Goal: Task Accomplishment & Management: Use online tool/utility

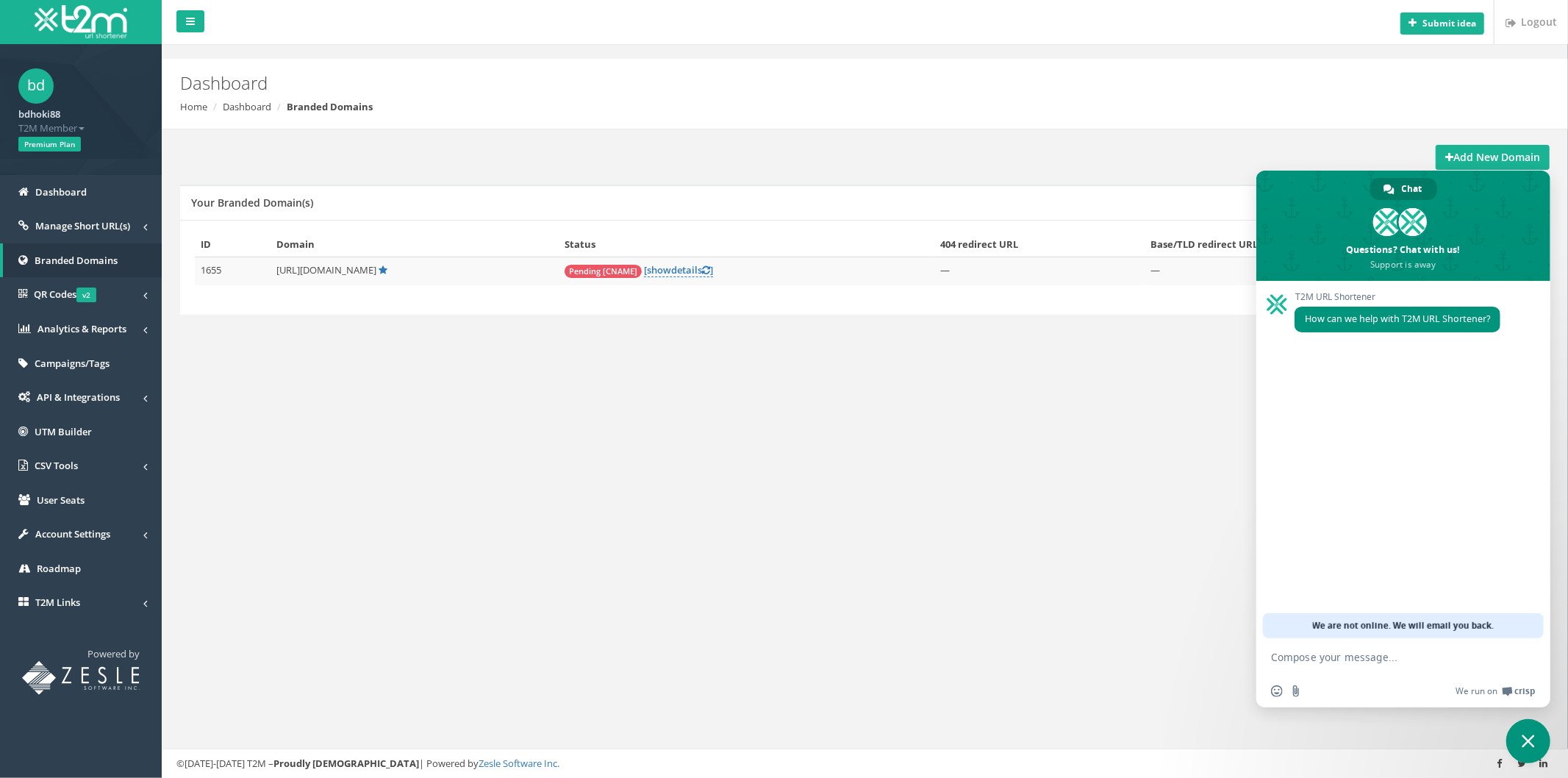
click at [1307, 141] on div "Add New Domain Your Branded Domain(s) ID Domain Status 404 redirect URL Base/TL…" at bounding box center [864, 246] width 1384 height 234
click at [1455, 150] on strong "Add New Domain" at bounding box center [1492, 157] width 94 height 14
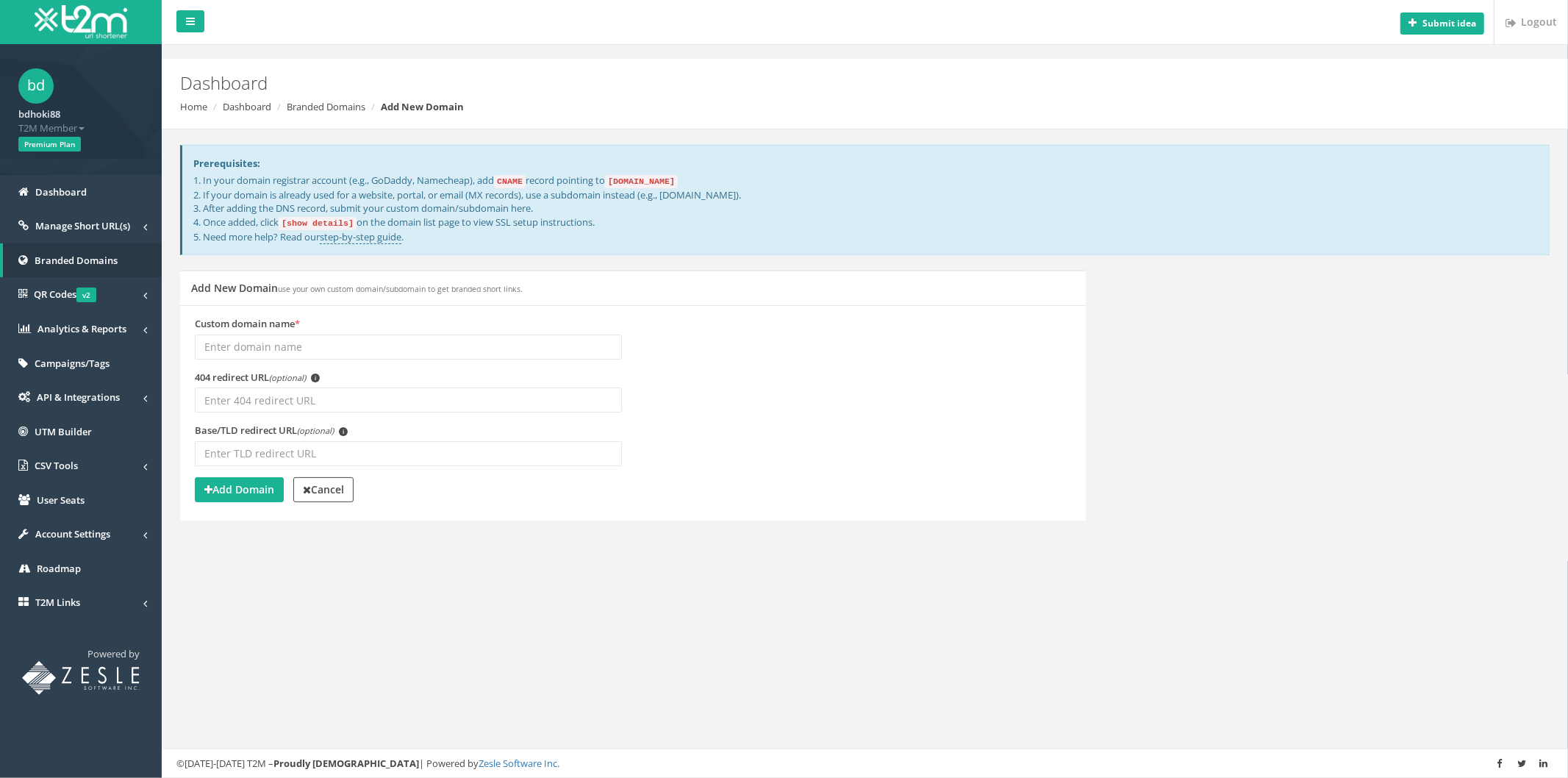
click at [417, 340] on input "Custom domain name *" at bounding box center [408, 347] width 427 height 25
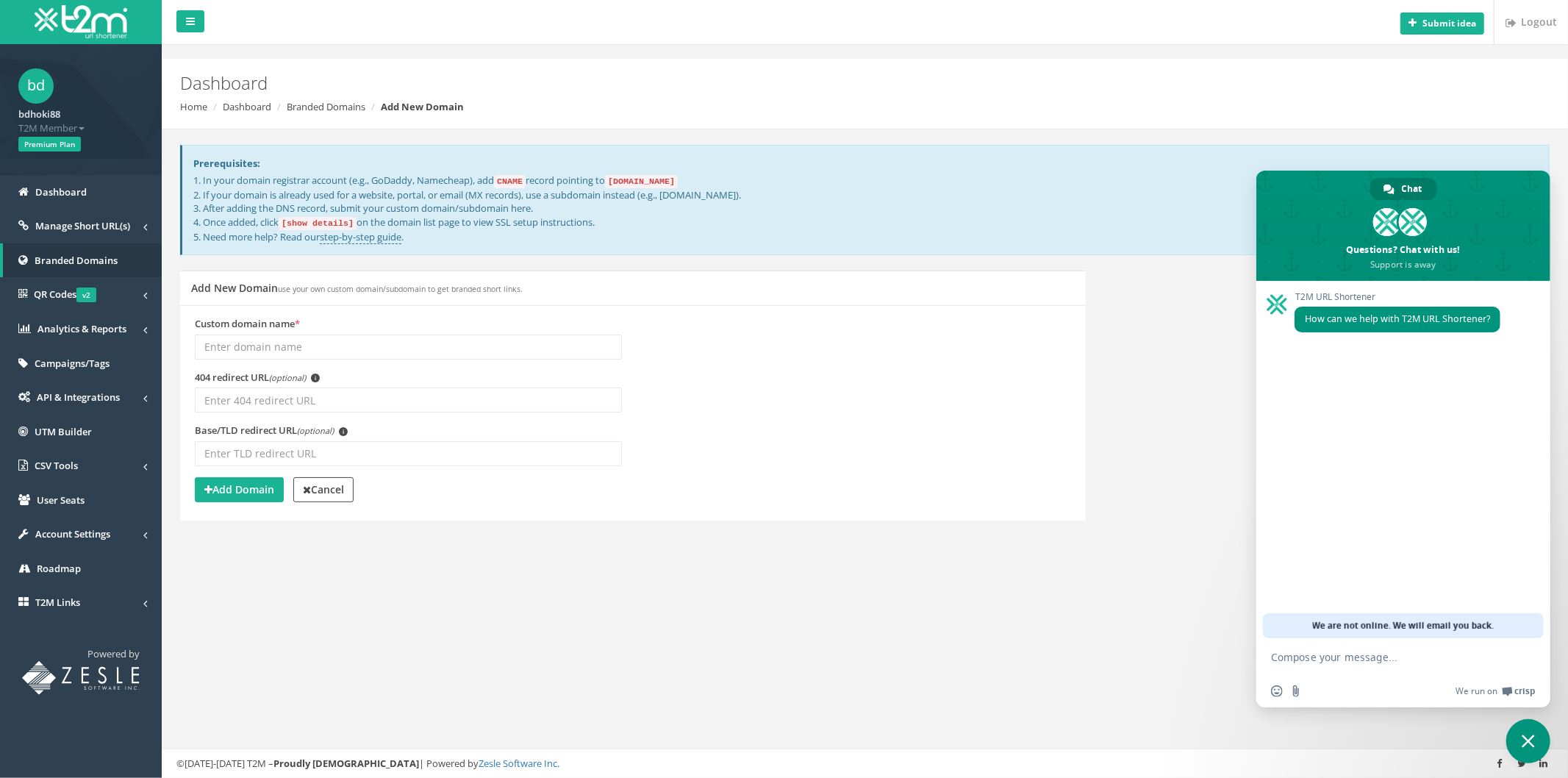
click at [369, 321] on div "Custom domain name *" at bounding box center [408, 339] width 427 height 42
click at [366, 347] on input "Custom domain name *" at bounding box center [408, 347] width 427 height 25
click at [378, 347] on input "Custom domain name *" at bounding box center [408, 347] width 427 height 25
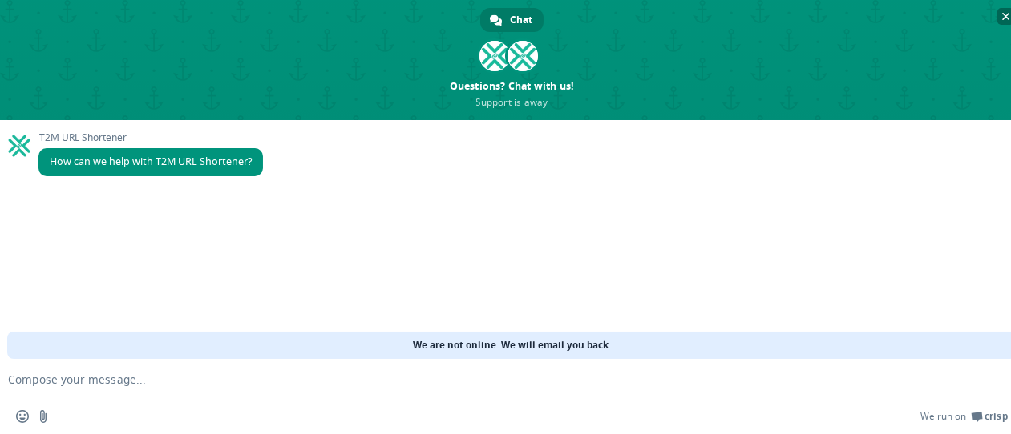
drag, startPoint x: 1010, startPoint y: 12, endPoint x: 990, endPoint y: 29, distance: 26.2
click at [1010, 13] on span "Close chat" at bounding box center [1005, 16] width 17 height 17
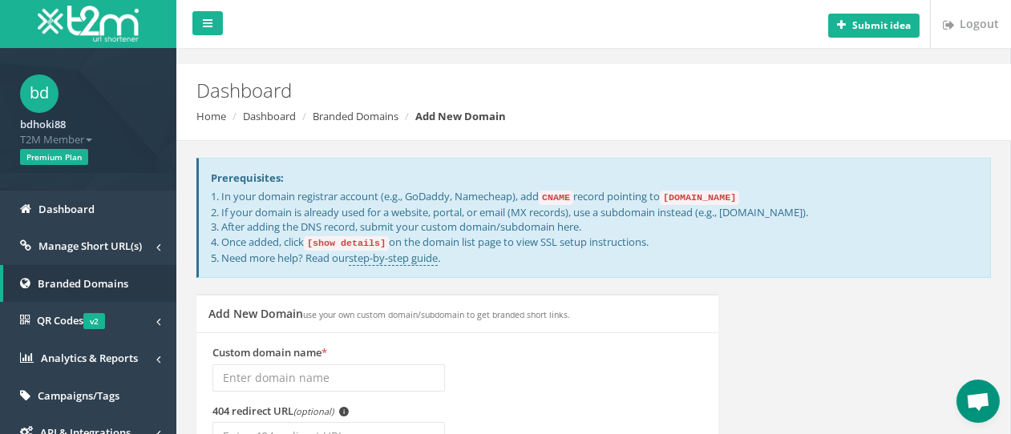
click at [721, 116] on ol "Home Dashboard Branded Domains Add New Domain" at bounding box center [525, 116] width 658 height 15
